Goal: Task Accomplishment & Management: Manage account settings

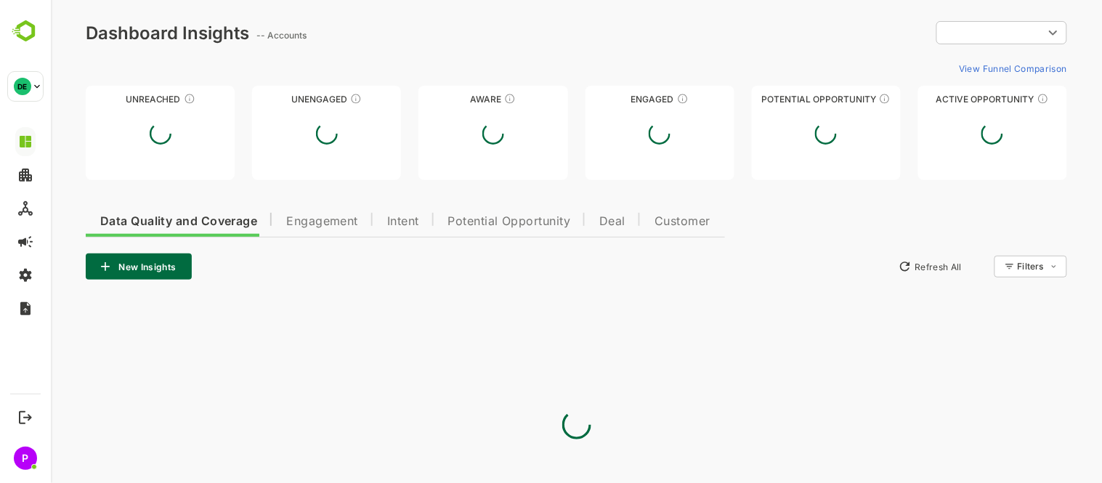
type input "**********"
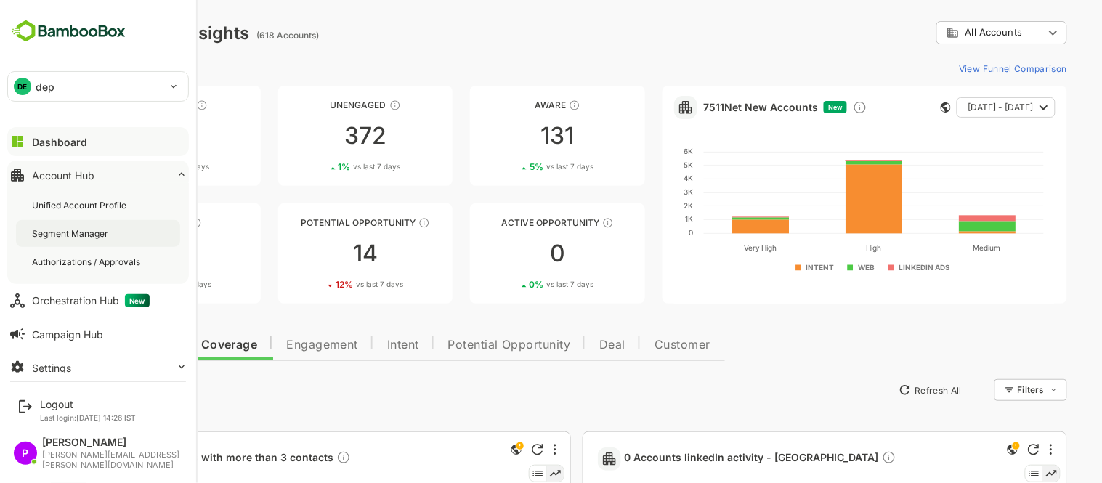
click at [67, 241] on div "Segment Manager" at bounding box center [98, 233] width 164 height 27
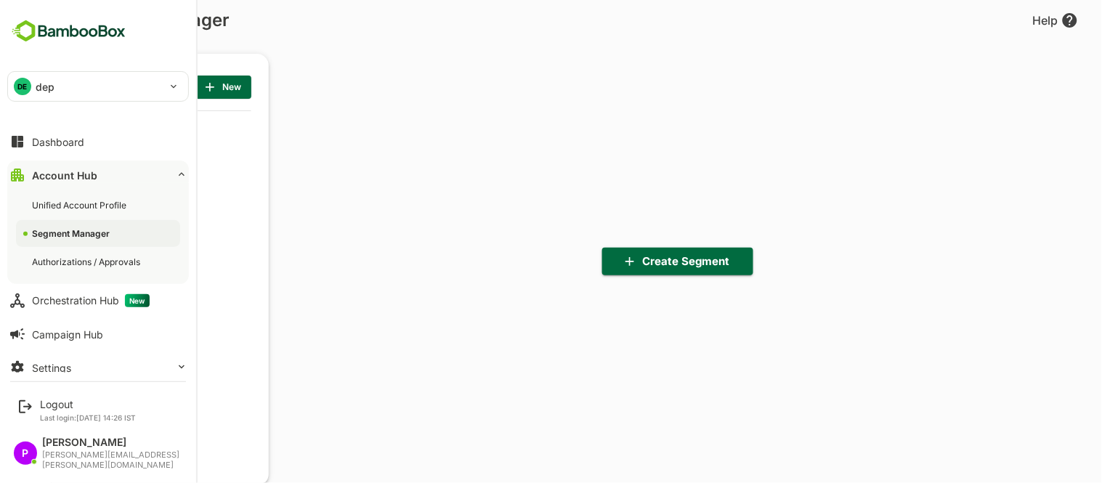
scroll to position [336, 179]
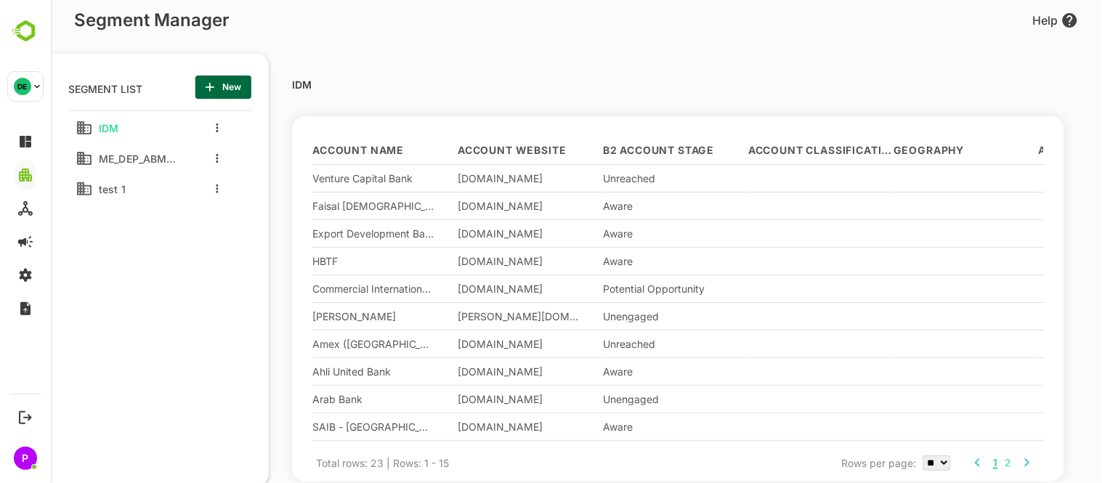
click at [131, 126] on div "IDM" at bounding box center [126, 127] width 102 height 23
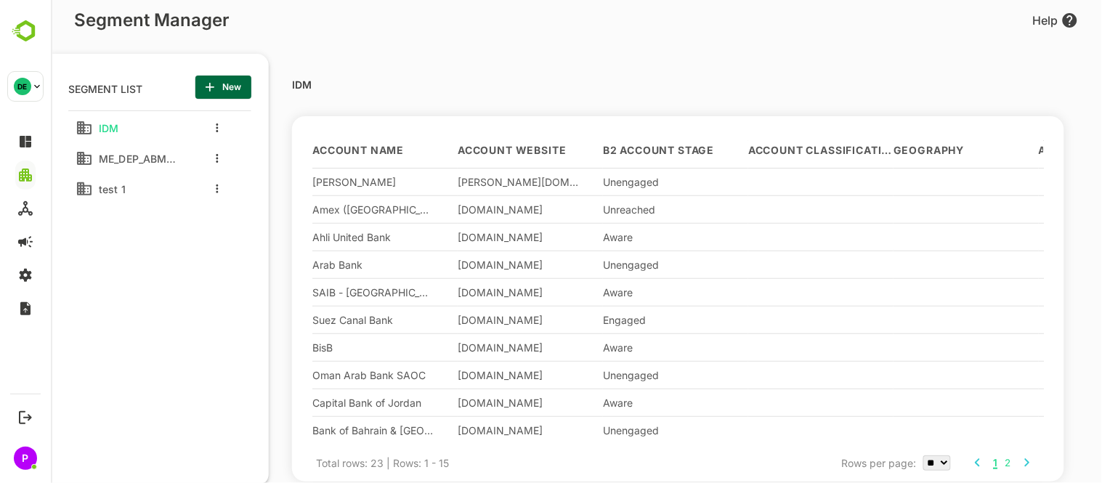
scroll to position [0, 0]
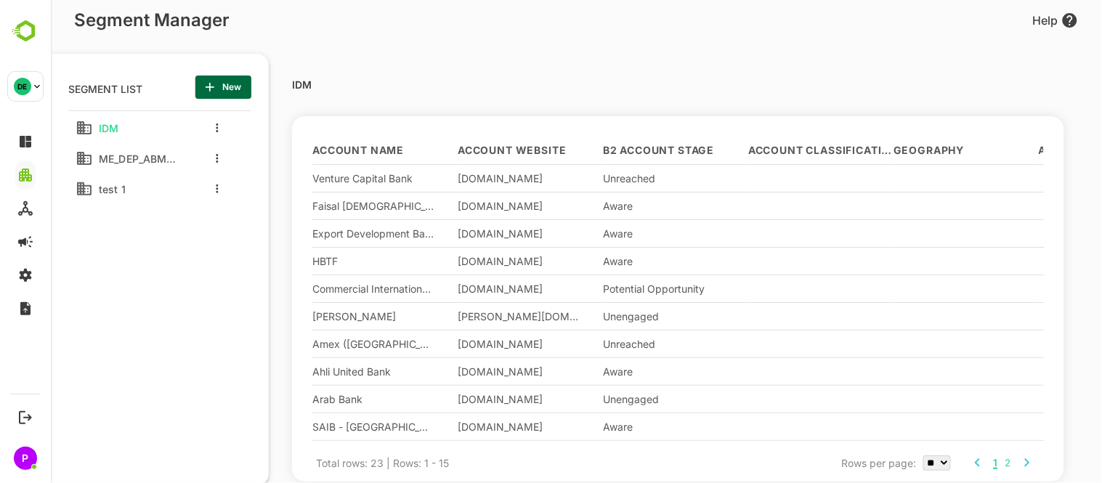
click at [211, 128] on div at bounding box center [213, 128] width 58 height 26
click at [218, 134] on div at bounding box center [213, 128] width 58 height 26
click at [214, 129] on button "more actions" at bounding box center [216, 127] width 7 height 13
click at [247, 149] on span "Edit" at bounding box center [277, 152] width 117 height 23
click at [657, 155] on div at bounding box center [575, 241] width 1051 height 483
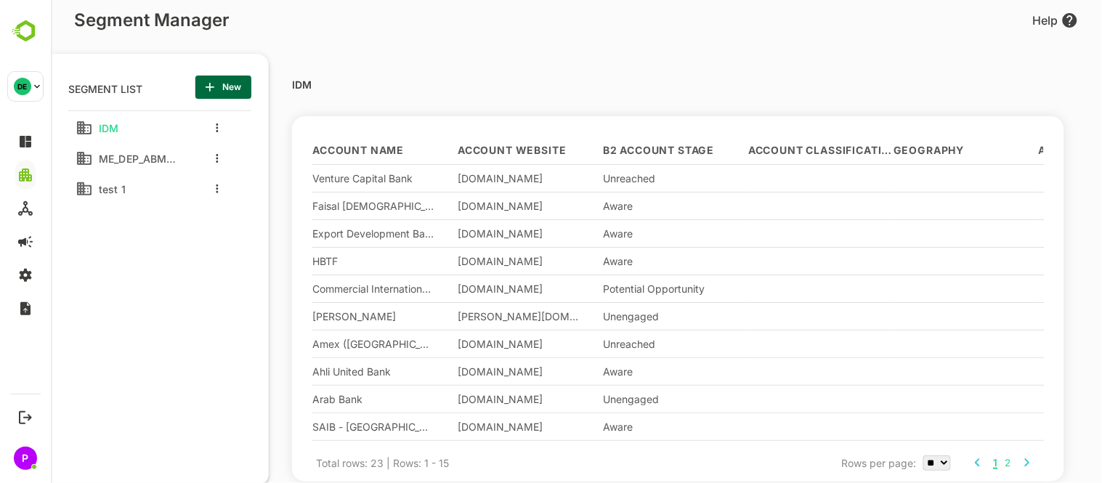
scroll to position [137, 0]
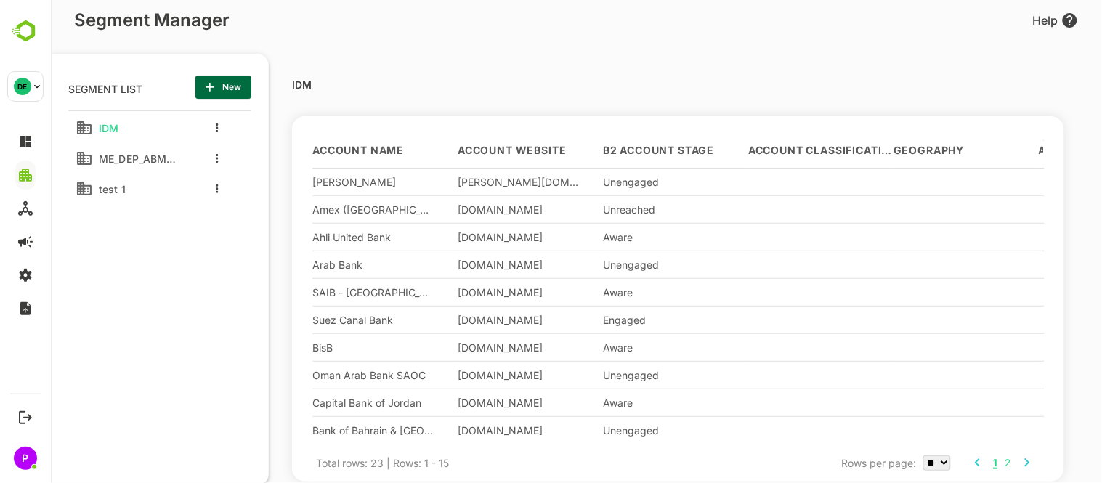
click at [850, 149] on span "Account Classification" at bounding box center [819, 150] width 145 height 9
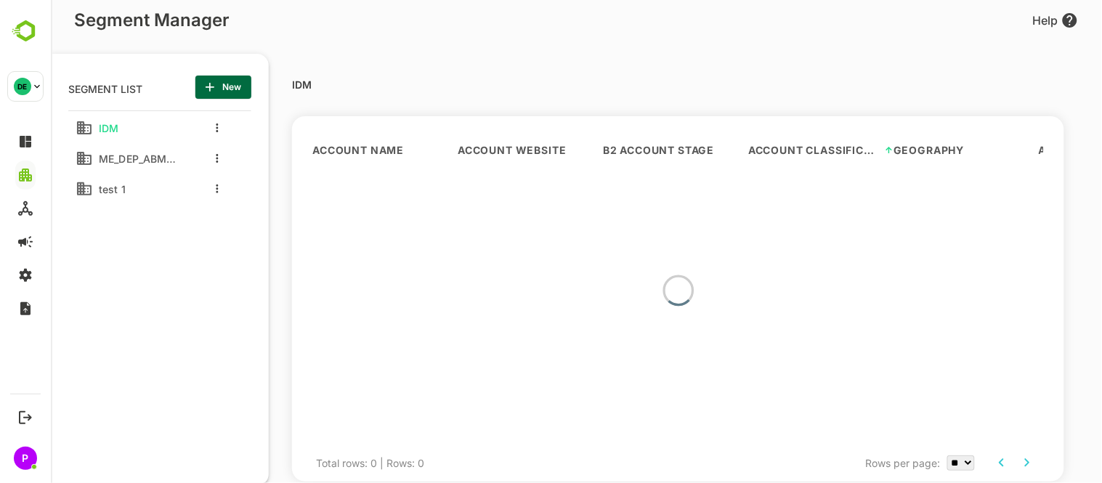
scroll to position [34, 0]
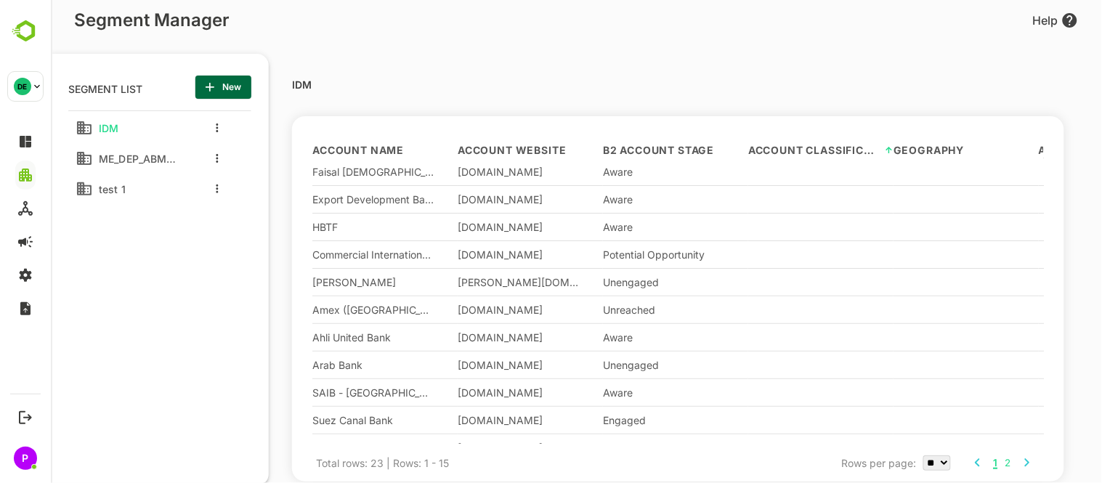
click at [930, 156] on div "Geography" at bounding box center [965, 151] width 145 height 28
click at [924, 147] on span "Geography" at bounding box center [928, 150] width 71 height 9
click at [830, 156] on div "Account Classification" at bounding box center [819, 151] width 145 height 28
click at [702, 156] on div "B2 Account Stage" at bounding box center [674, 151] width 145 height 28
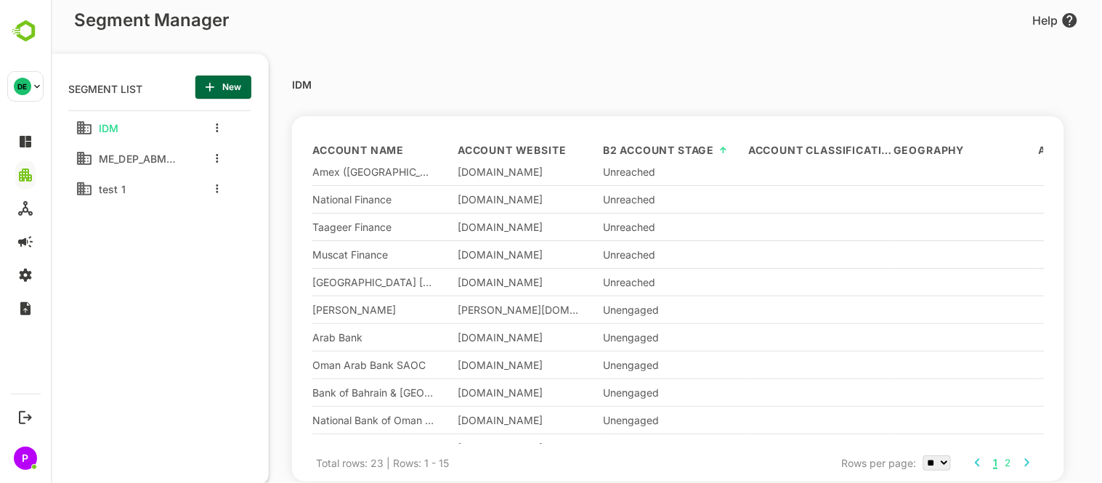
click at [794, 146] on span "Account Classification" at bounding box center [819, 150] width 145 height 9
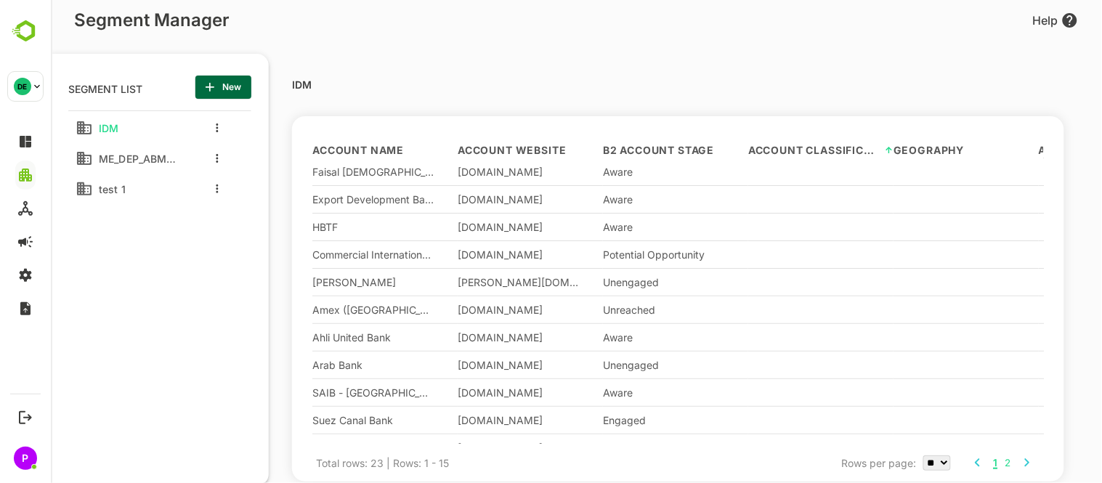
click at [919, 147] on span "Geography" at bounding box center [928, 150] width 71 height 9
click at [882, 147] on span "Account Classification" at bounding box center [819, 150] width 145 height 9
click at [212, 127] on div at bounding box center [213, 128] width 58 height 26
click at [213, 127] on button "more actions" at bounding box center [216, 127] width 7 height 13
click at [486, 185] on div at bounding box center [575, 241] width 1051 height 483
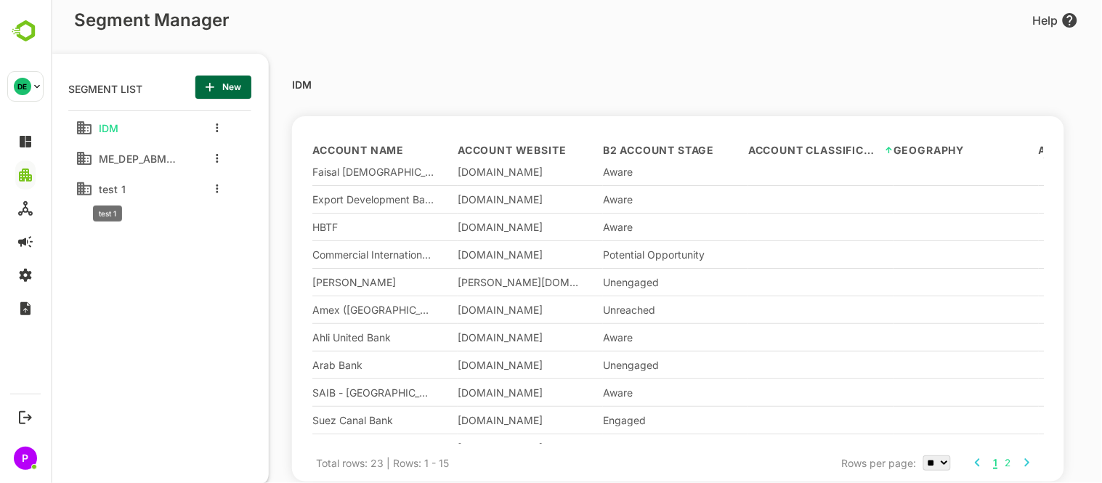
click at [92, 189] on span "test 1" at bounding box center [108, 189] width 33 height 12
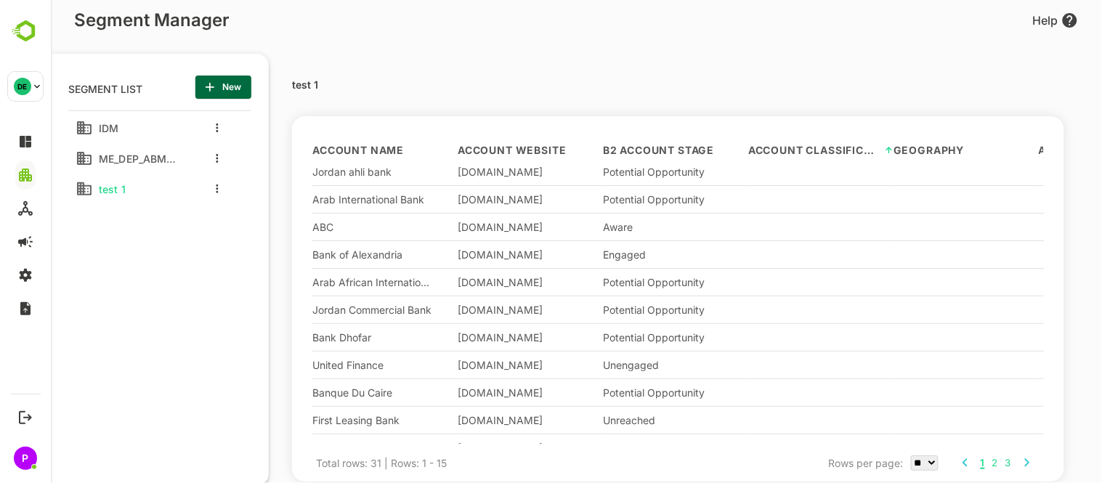
scroll to position [137, 0]
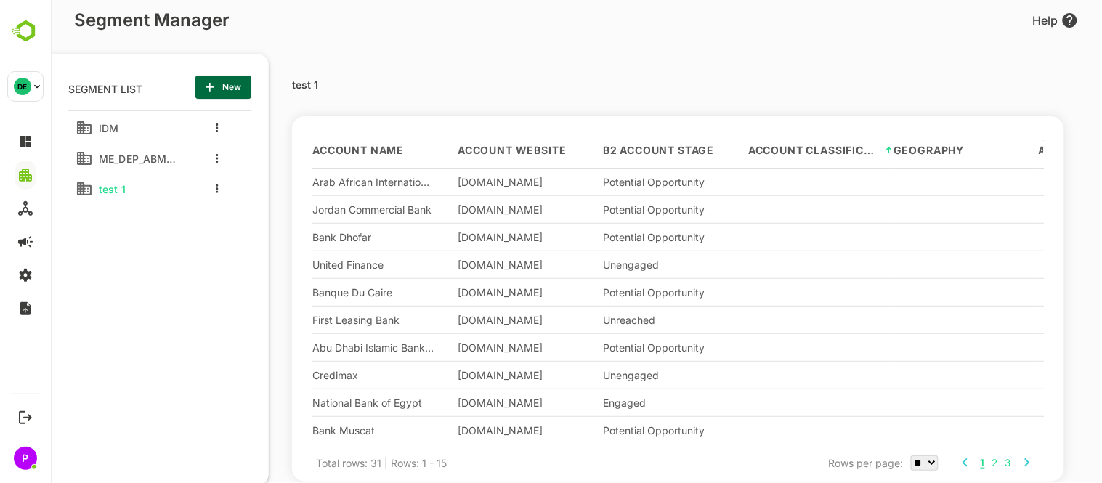
click at [934, 155] on div "Geography" at bounding box center [965, 151] width 145 height 28
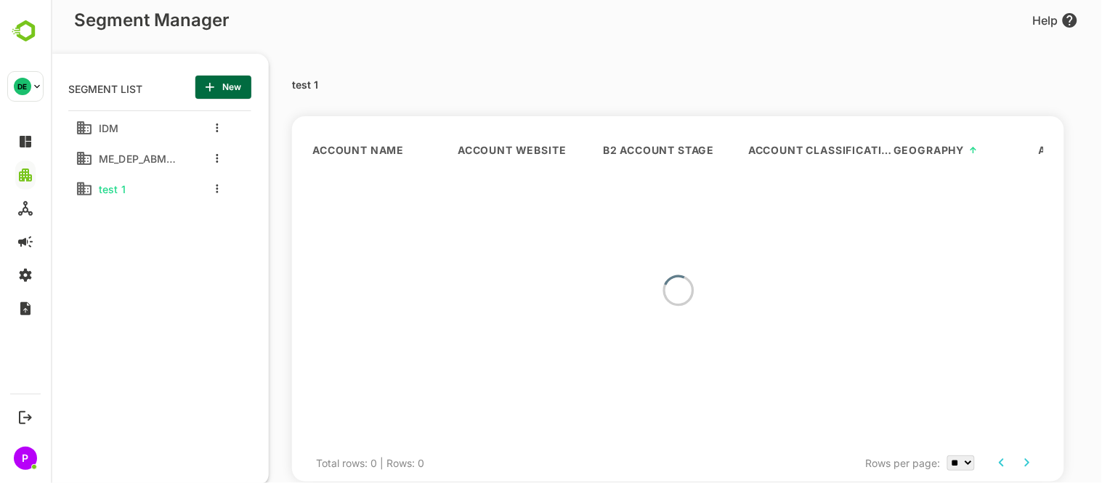
scroll to position [34, 0]
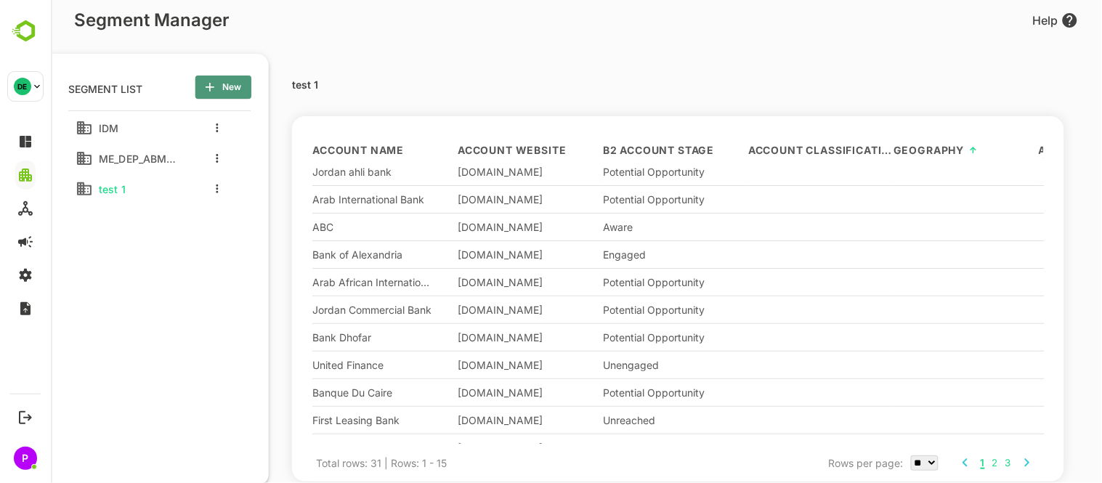
click at [218, 84] on span "New" at bounding box center [222, 87] width 33 height 19
